Goal: Task Accomplishment & Management: Manage account settings

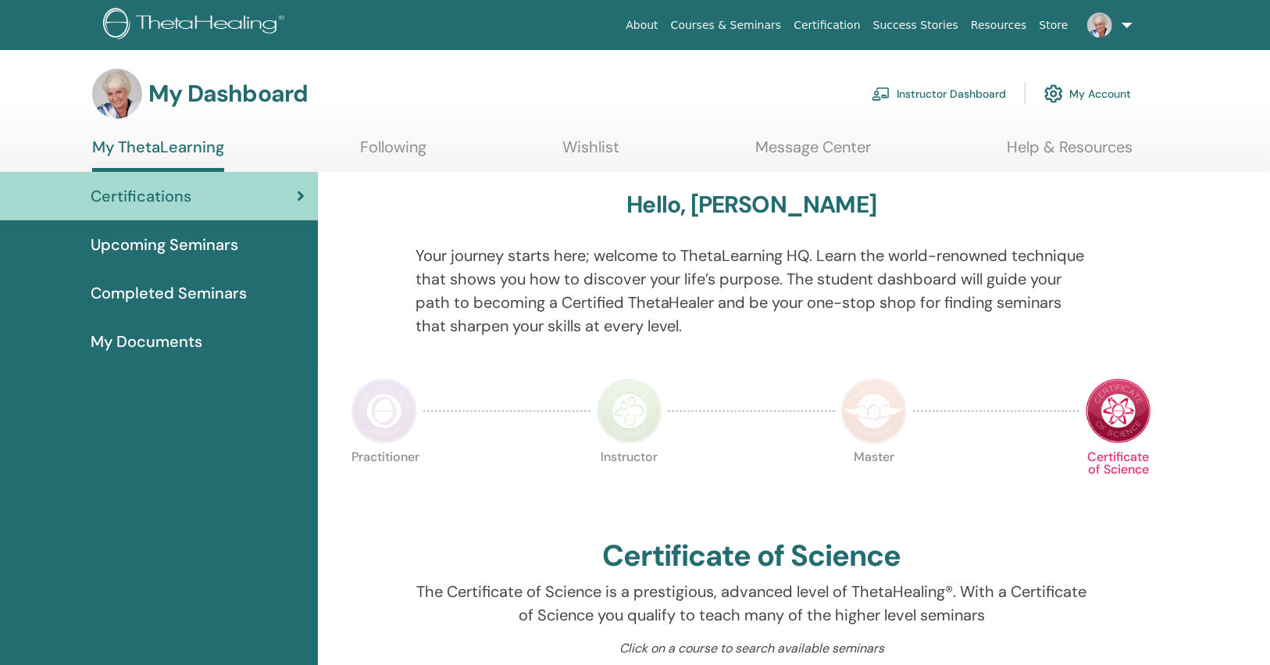
click at [948, 96] on link "Instructor Dashboard" at bounding box center [939, 94] width 134 height 34
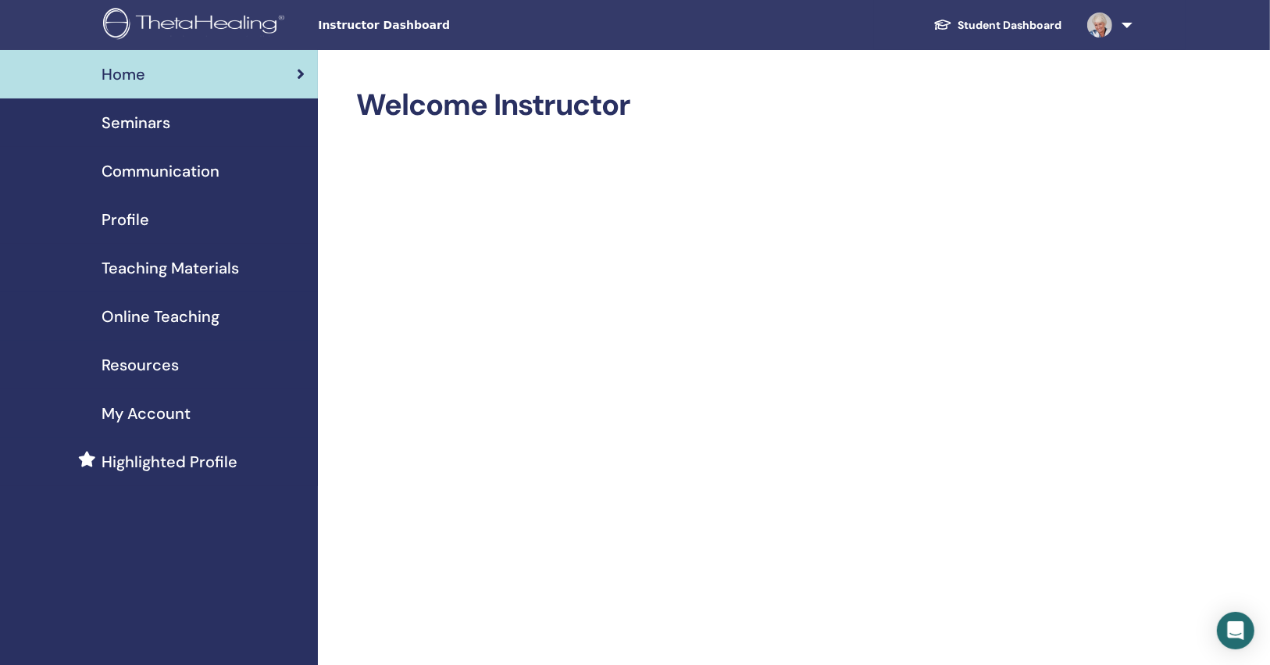
click at [135, 118] on span "Seminars" at bounding box center [136, 122] width 69 height 23
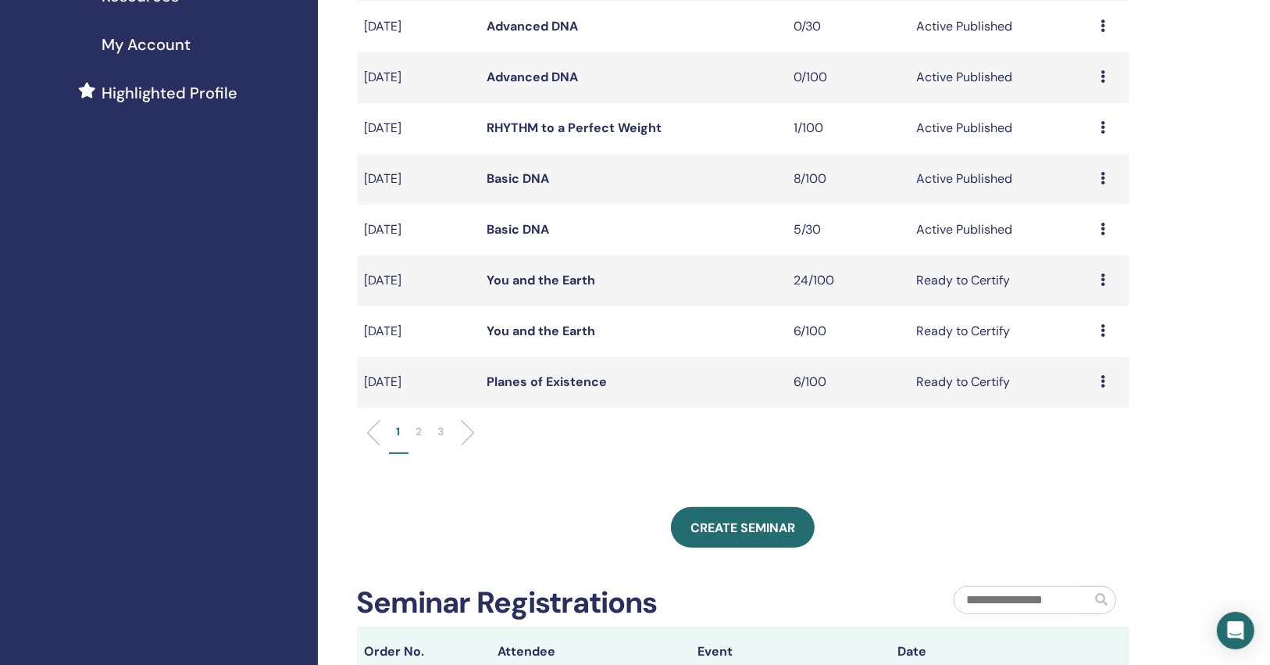
scroll to position [375, 0]
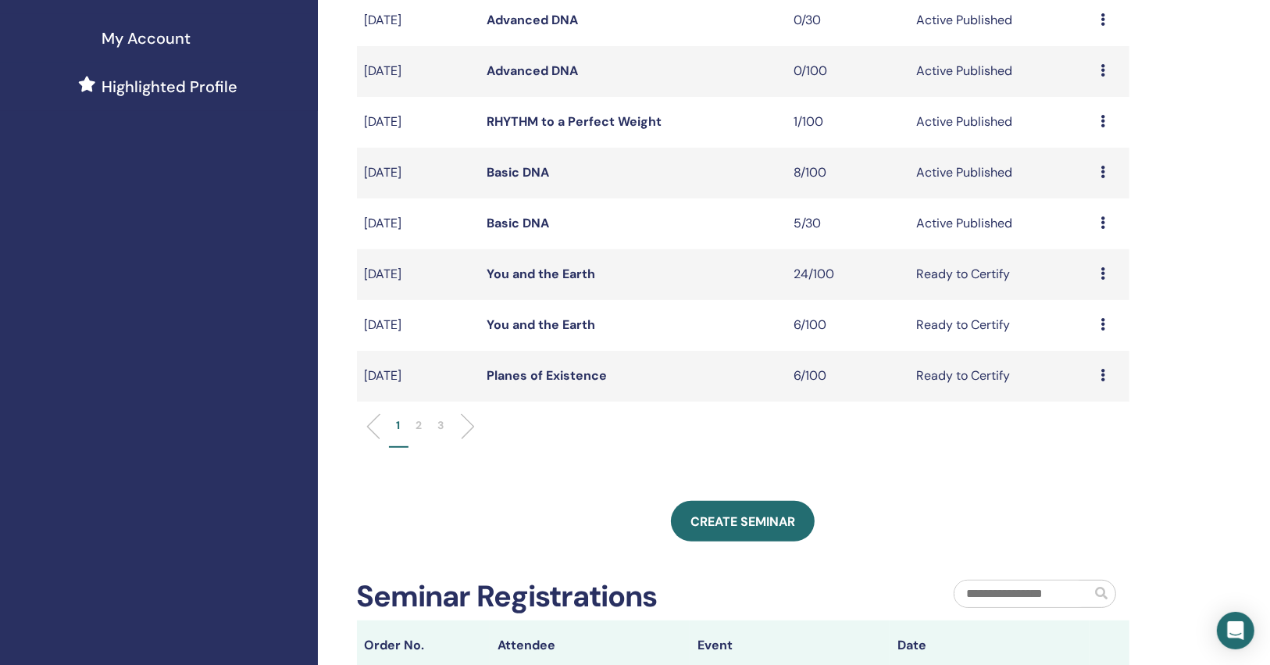
click at [532, 270] on link "You and the Earth" at bounding box center [542, 274] width 109 height 16
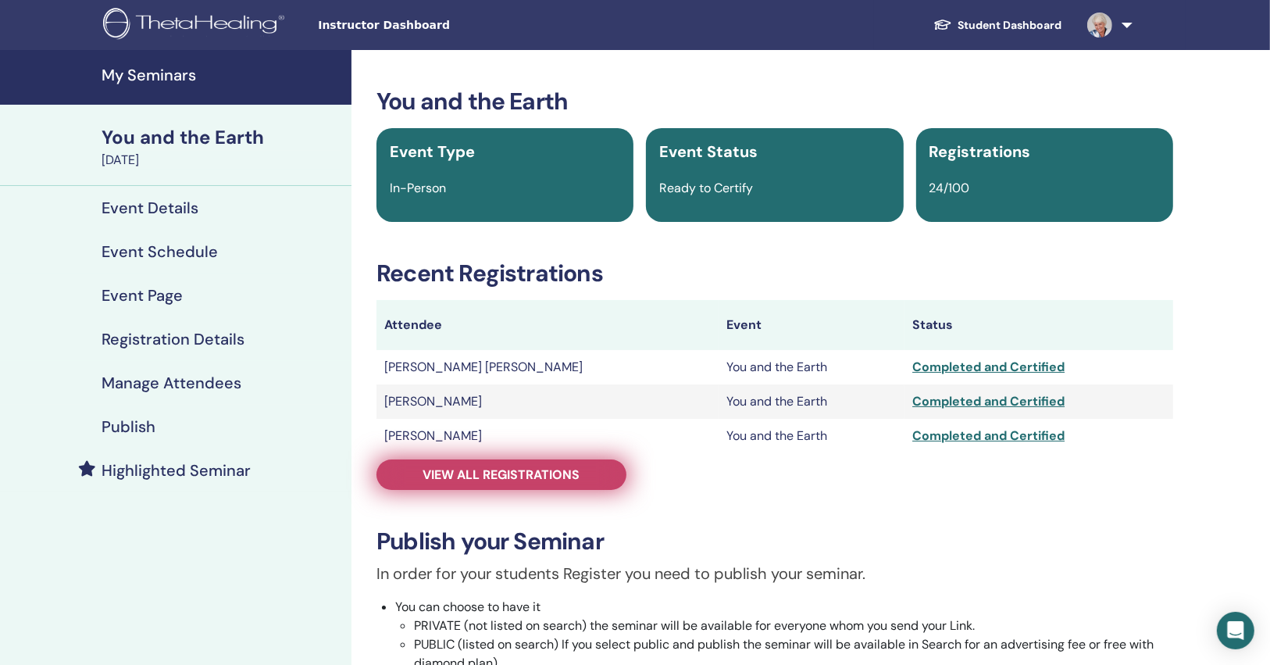
click at [511, 482] on span "View all registrations" at bounding box center [501, 474] width 157 height 16
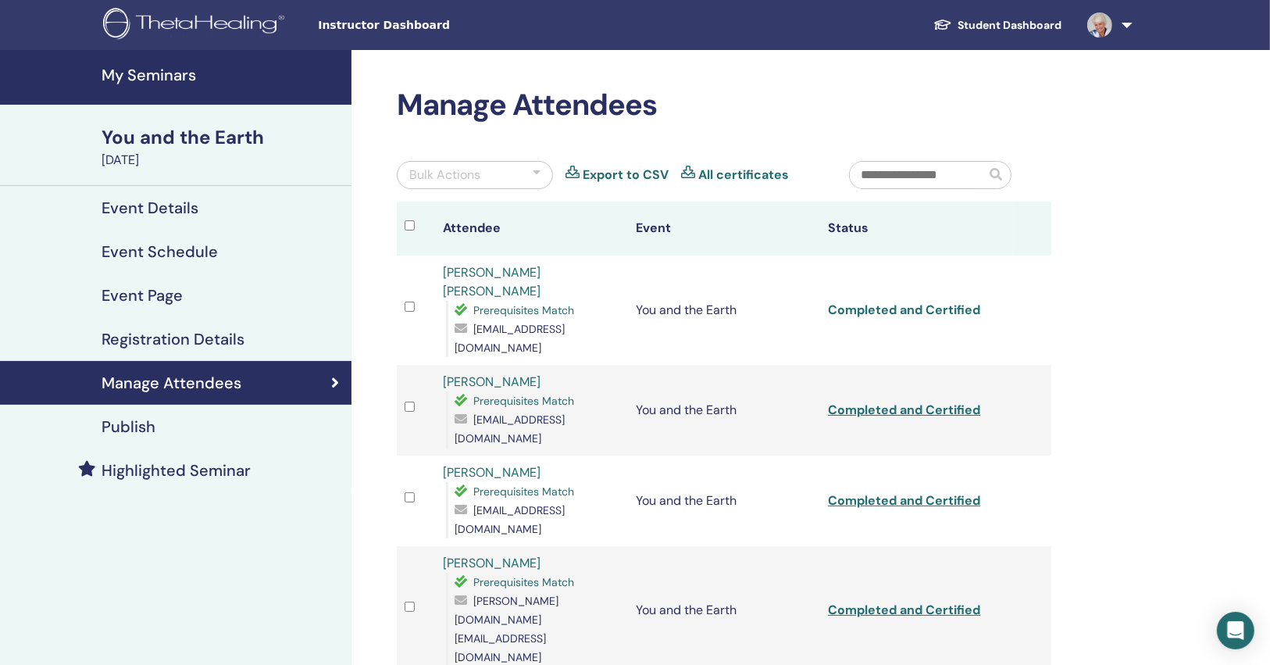
click at [902, 302] on link "Completed and Certified" at bounding box center [904, 310] width 152 height 16
